Goal: Find contact information: Find contact information

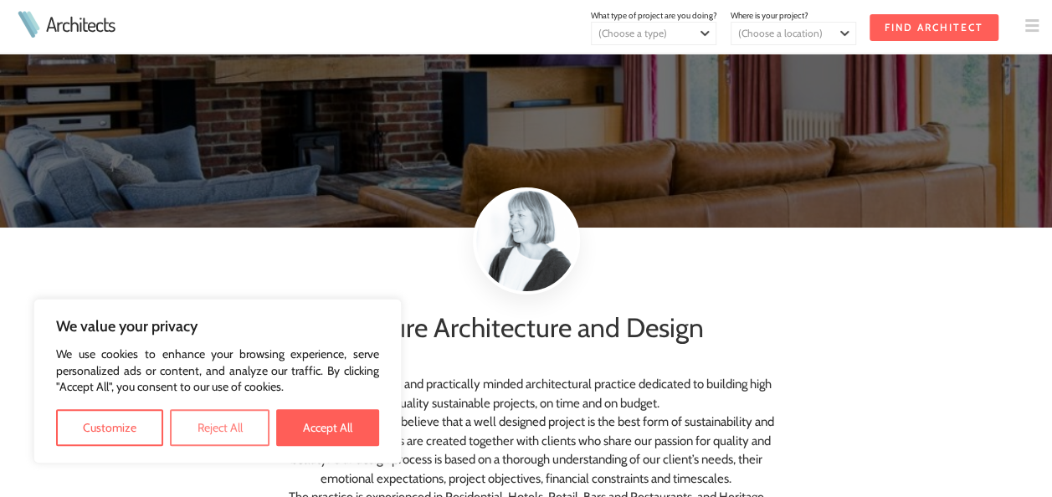
click at [235, 422] on button "Reject All" at bounding box center [219, 427] width 99 height 37
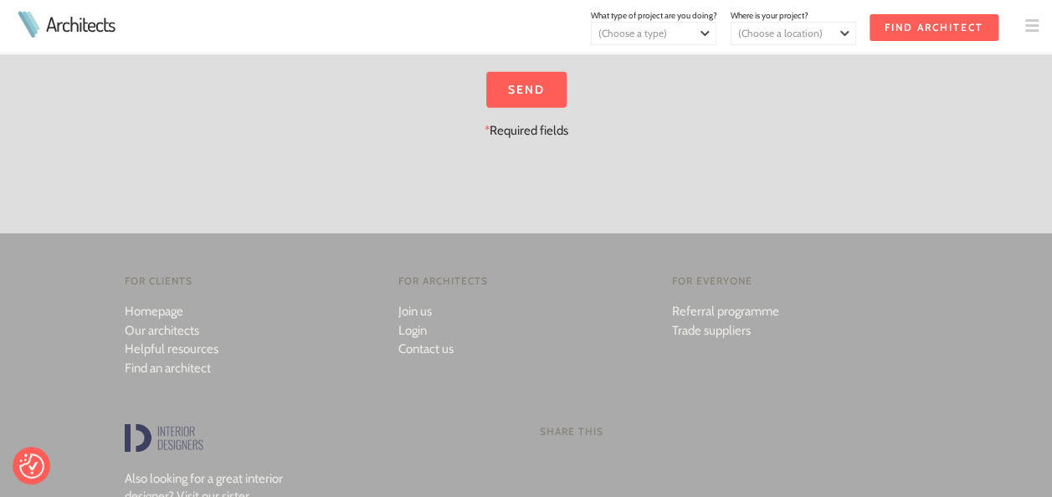
scroll to position [2599, 0]
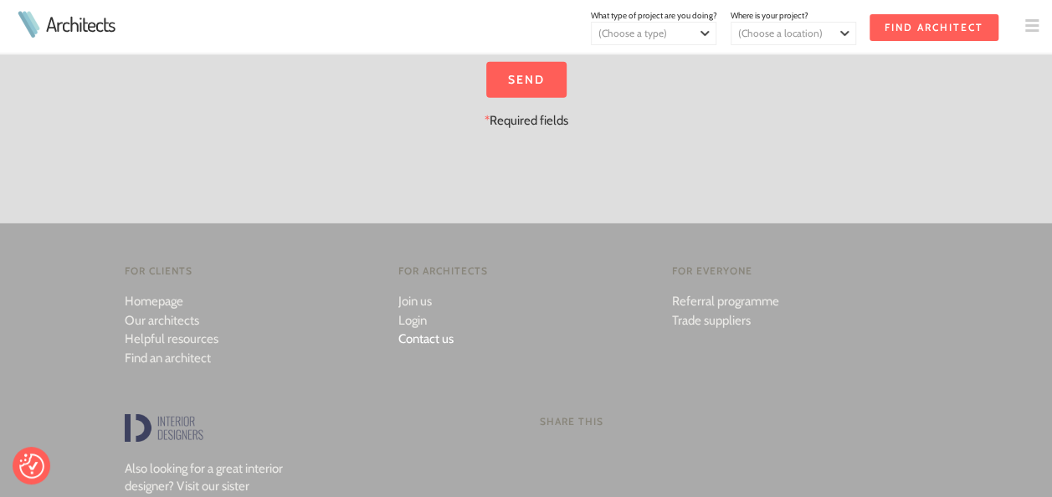
click at [434, 336] on link "Contact us" at bounding box center [425, 338] width 55 height 15
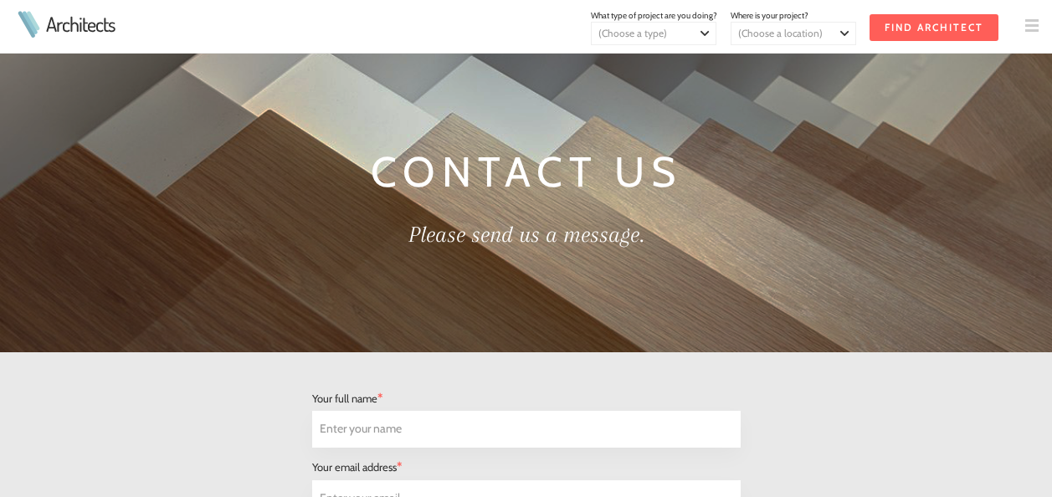
select select "Architect"
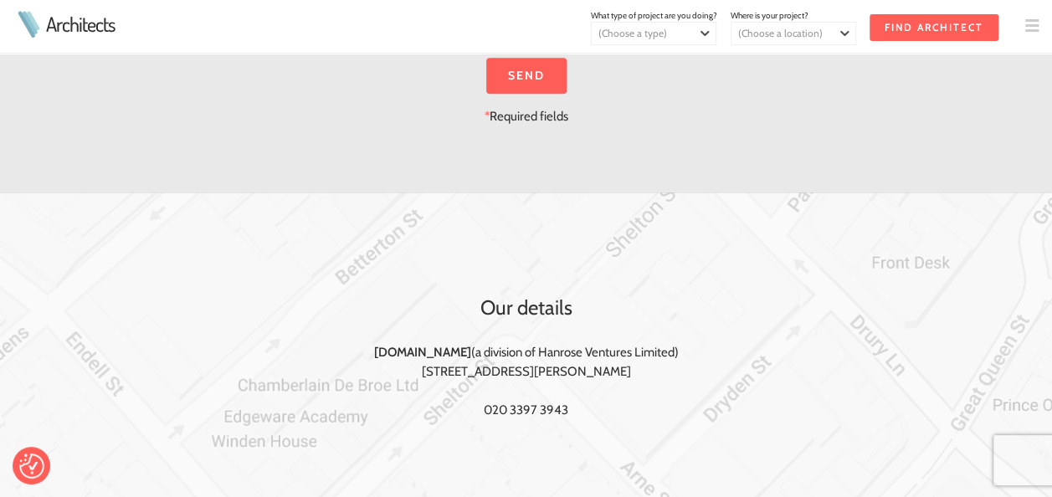
scroll to position [904, 0]
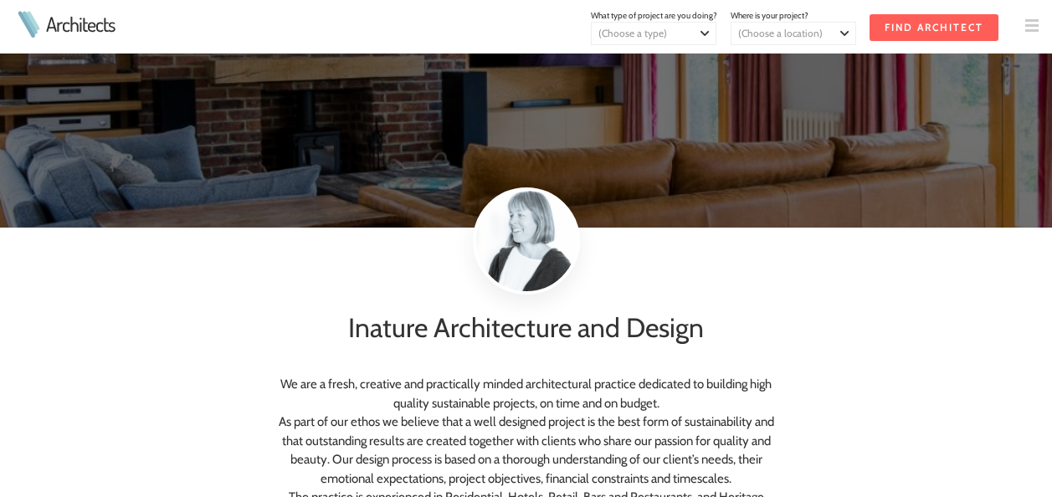
scroll to position [2599, 0]
